Goal: Find specific page/section: Find specific page/section

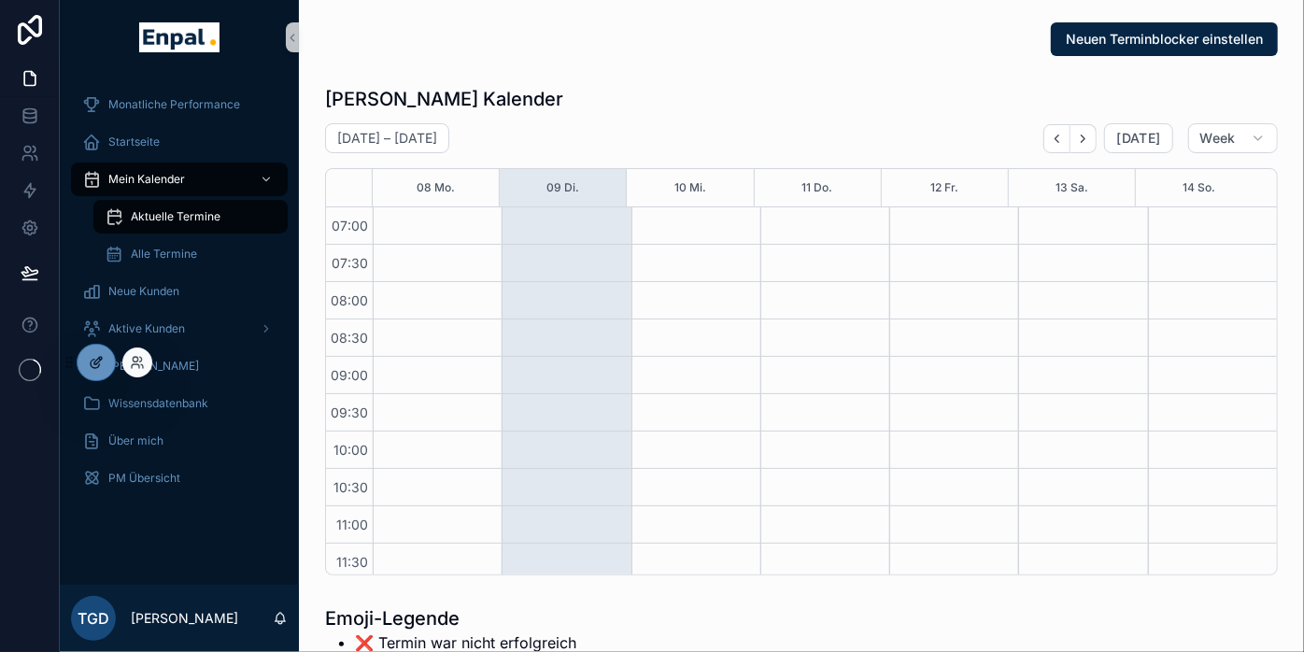
scroll to position [523, 0]
click at [146, 362] on div at bounding box center [137, 363] width 30 height 30
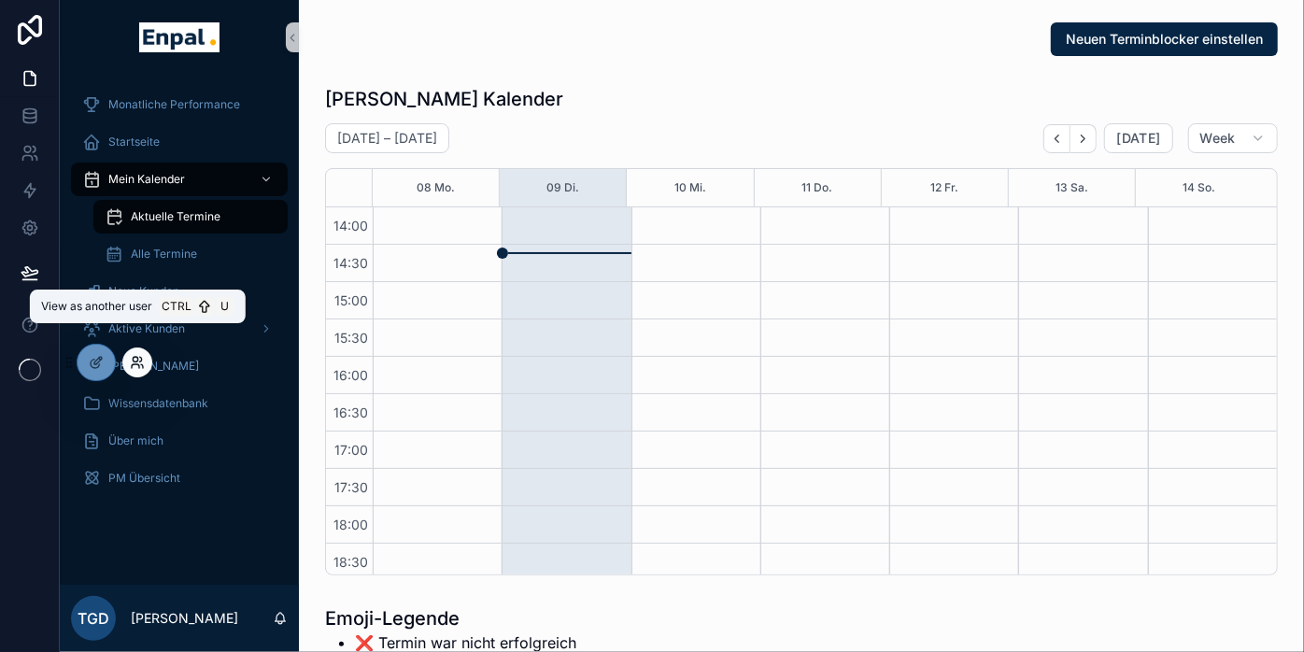
click at [140, 362] on icon at bounding box center [141, 359] width 2 height 5
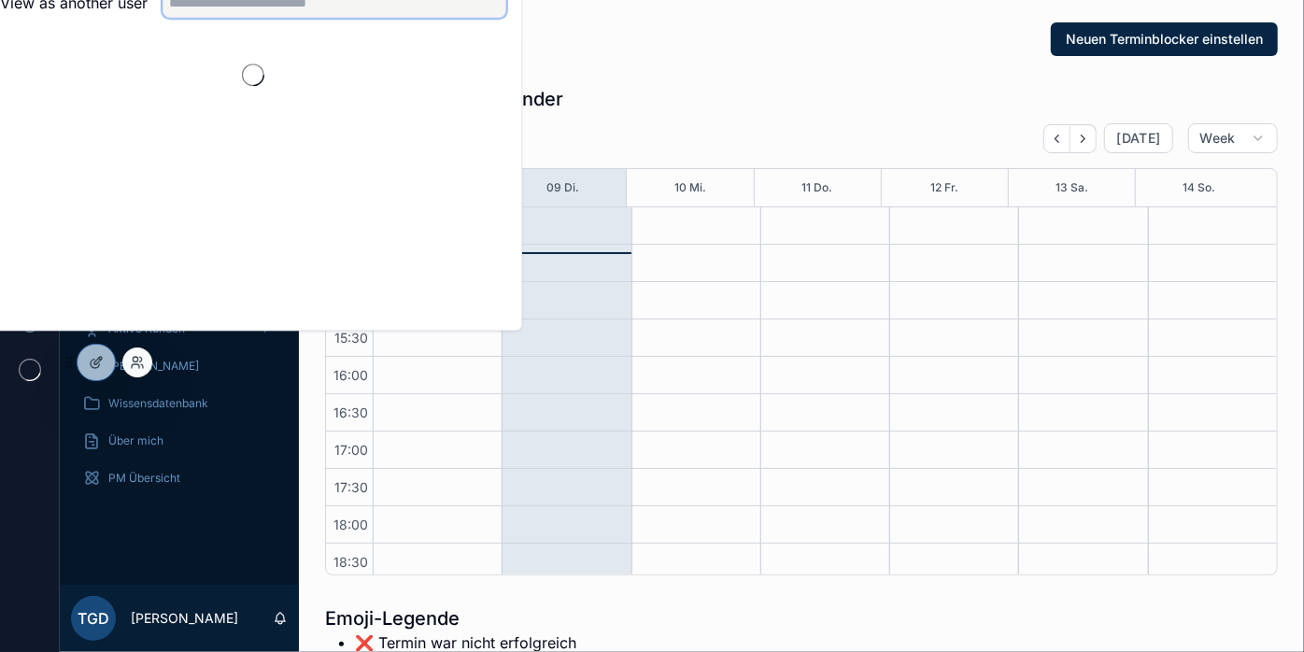
click at [357, 18] on input "text" at bounding box center [335, 3] width 344 height 30
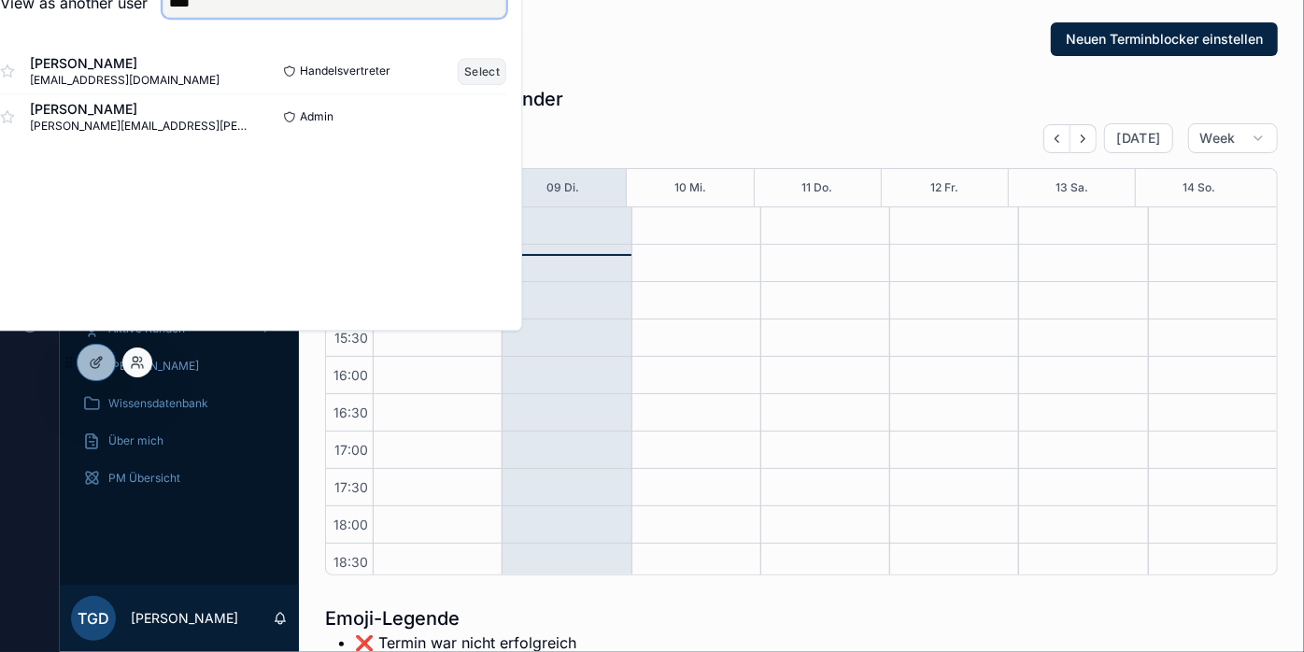
type input "****"
click at [488, 83] on button "Select" at bounding box center [482, 71] width 49 height 27
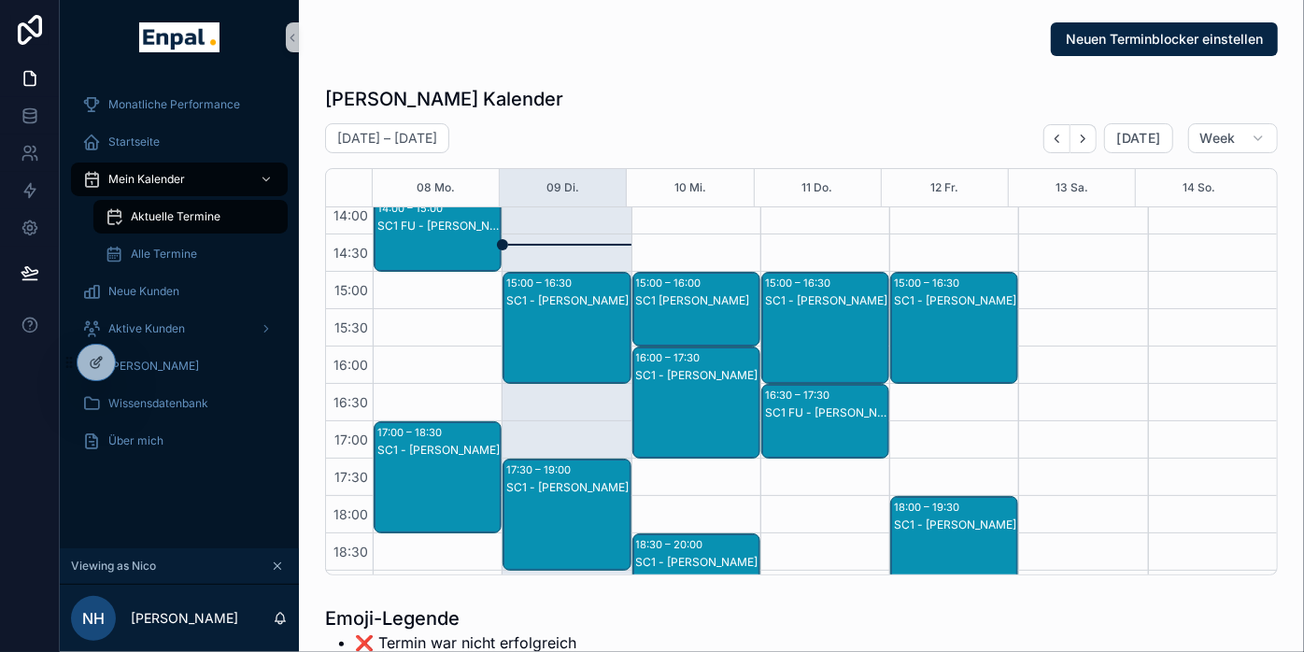
scroll to position [528, 0]
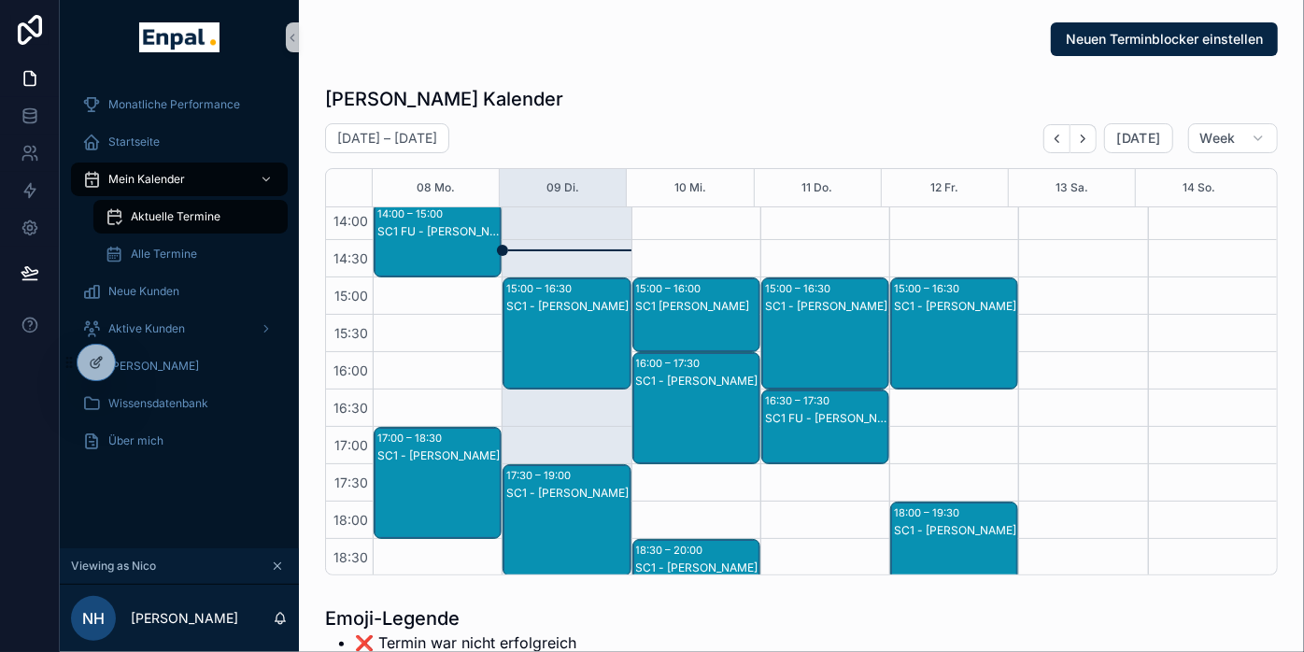
click at [561, 313] on div "SC1 - Gerhard Schmeißer" at bounding box center [567, 352] width 122 height 108
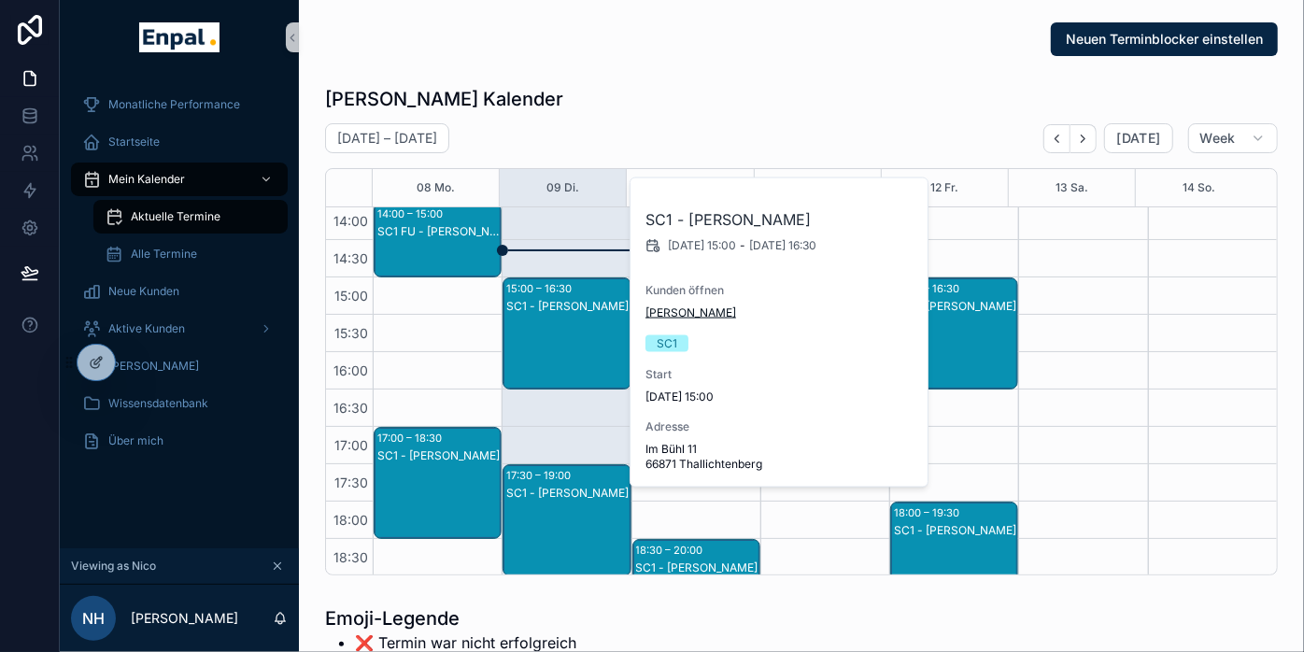
click at [712, 310] on span "Gerhard Schmeißer" at bounding box center [691, 312] width 91 height 15
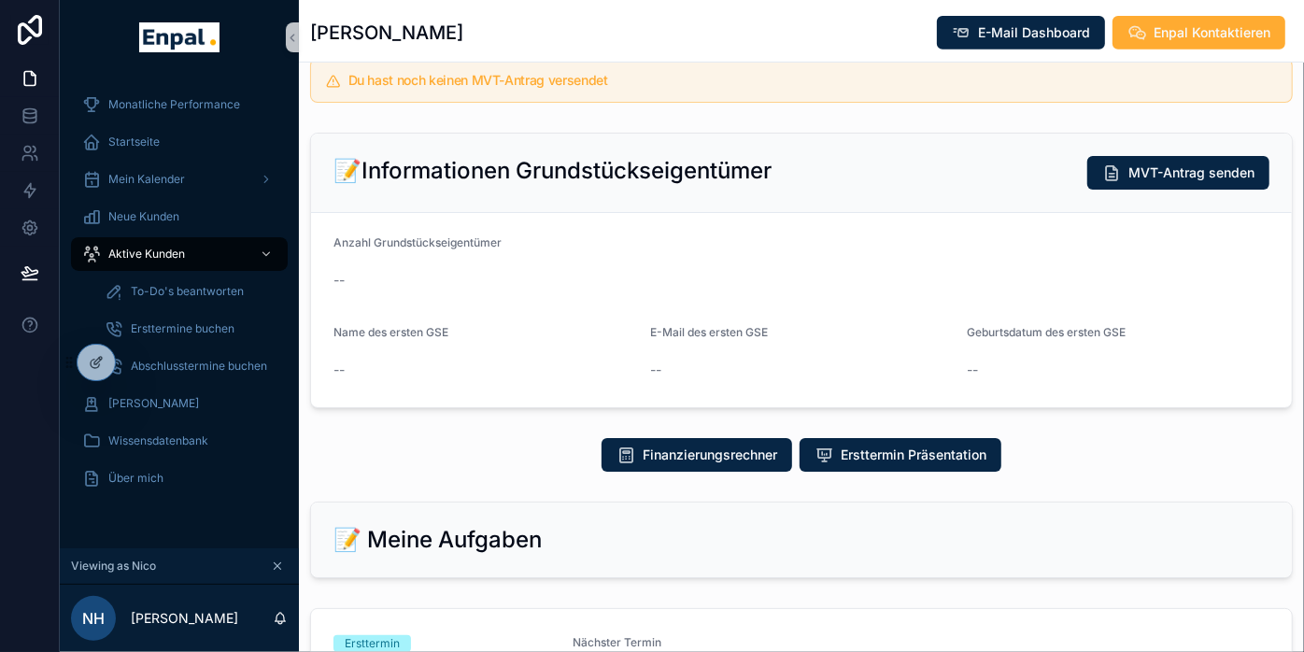
scroll to position [531, 0]
click at [835, 446] on button "Ersttermin Präsentation" at bounding box center [901, 455] width 202 height 34
click at [897, 446] on span "Ersttermin Präsentation" at bounding box center [914, 455] width 146 height 19
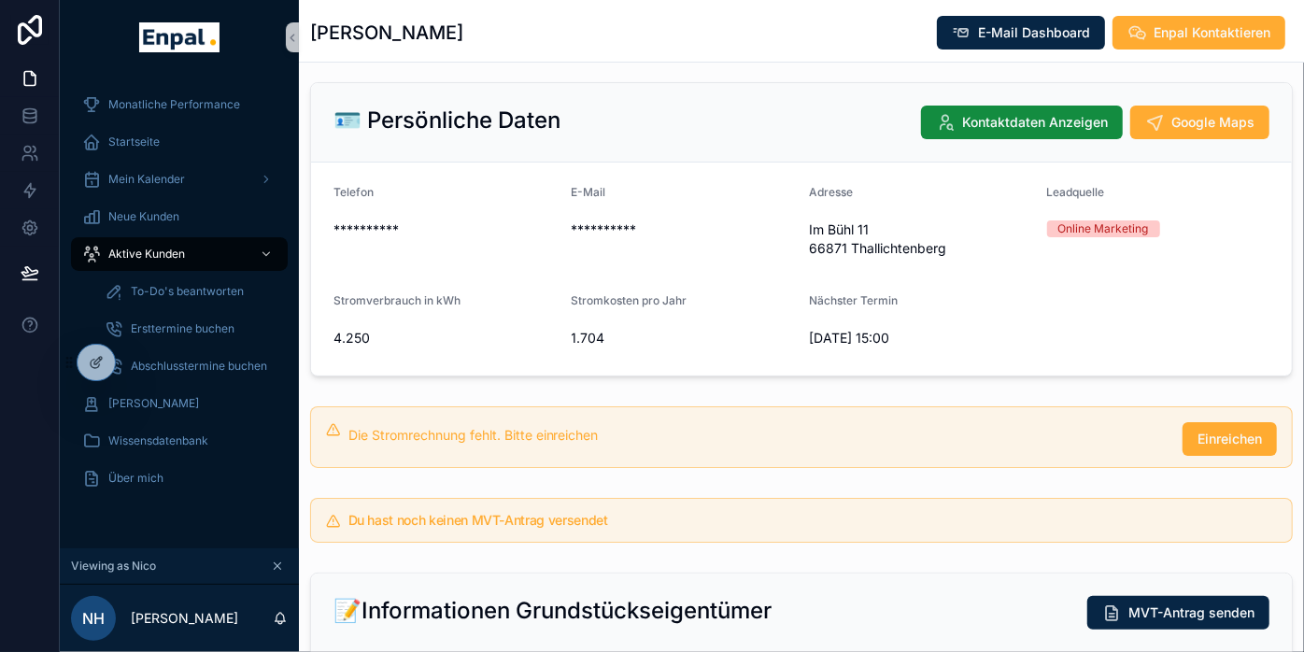
scroll to position [0, 0]
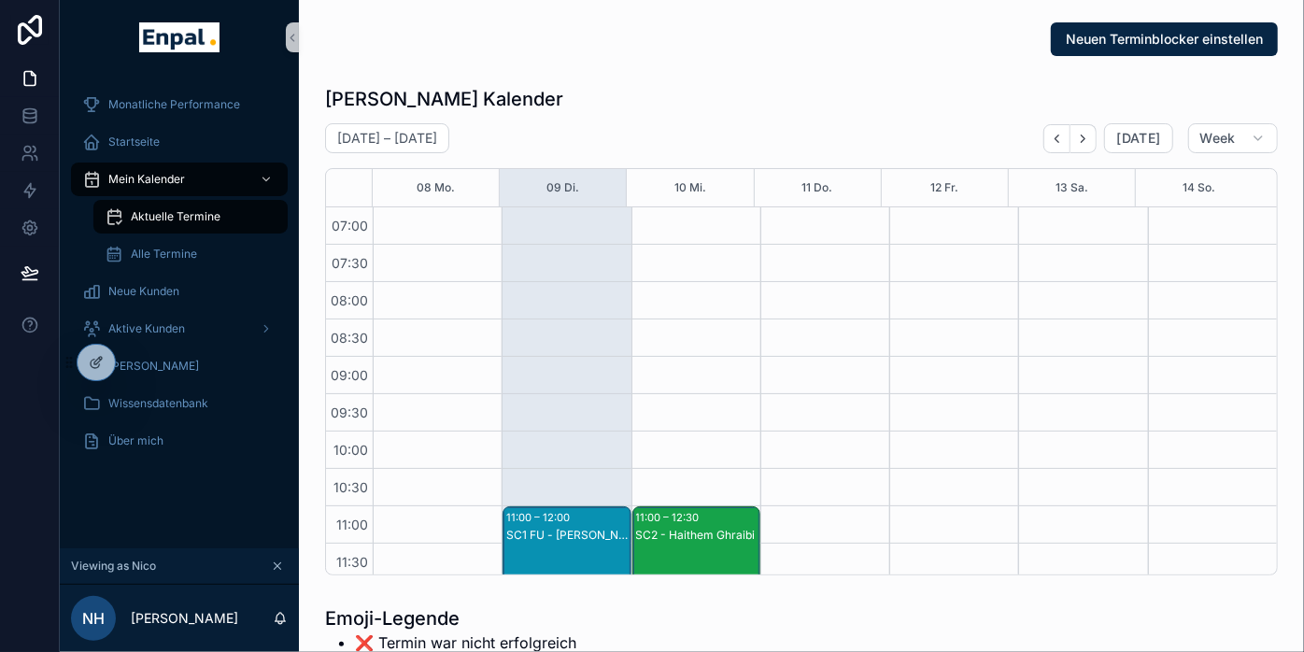
scroll to position [523, 0]
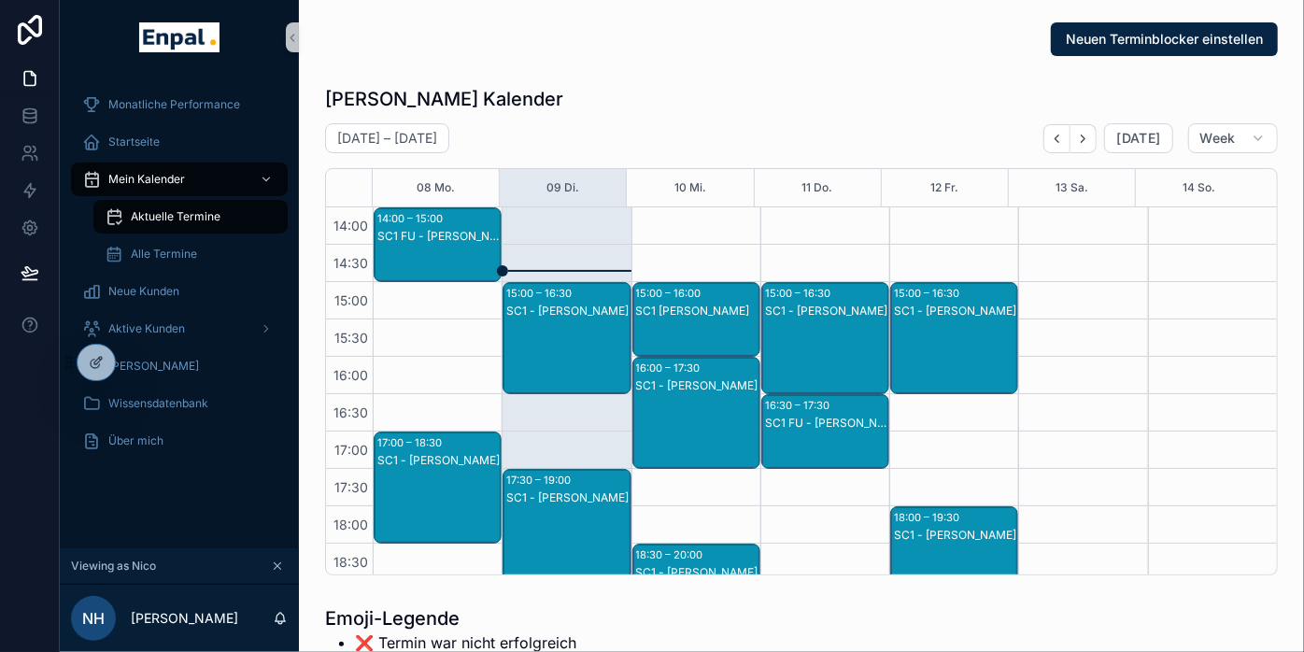
click at [592, 492] on div "SC1 - Ute Dieterich" at bounding box center [567, 497] width 122 height 15
